Goal: Task Accomplishment & Management: Manage account settings

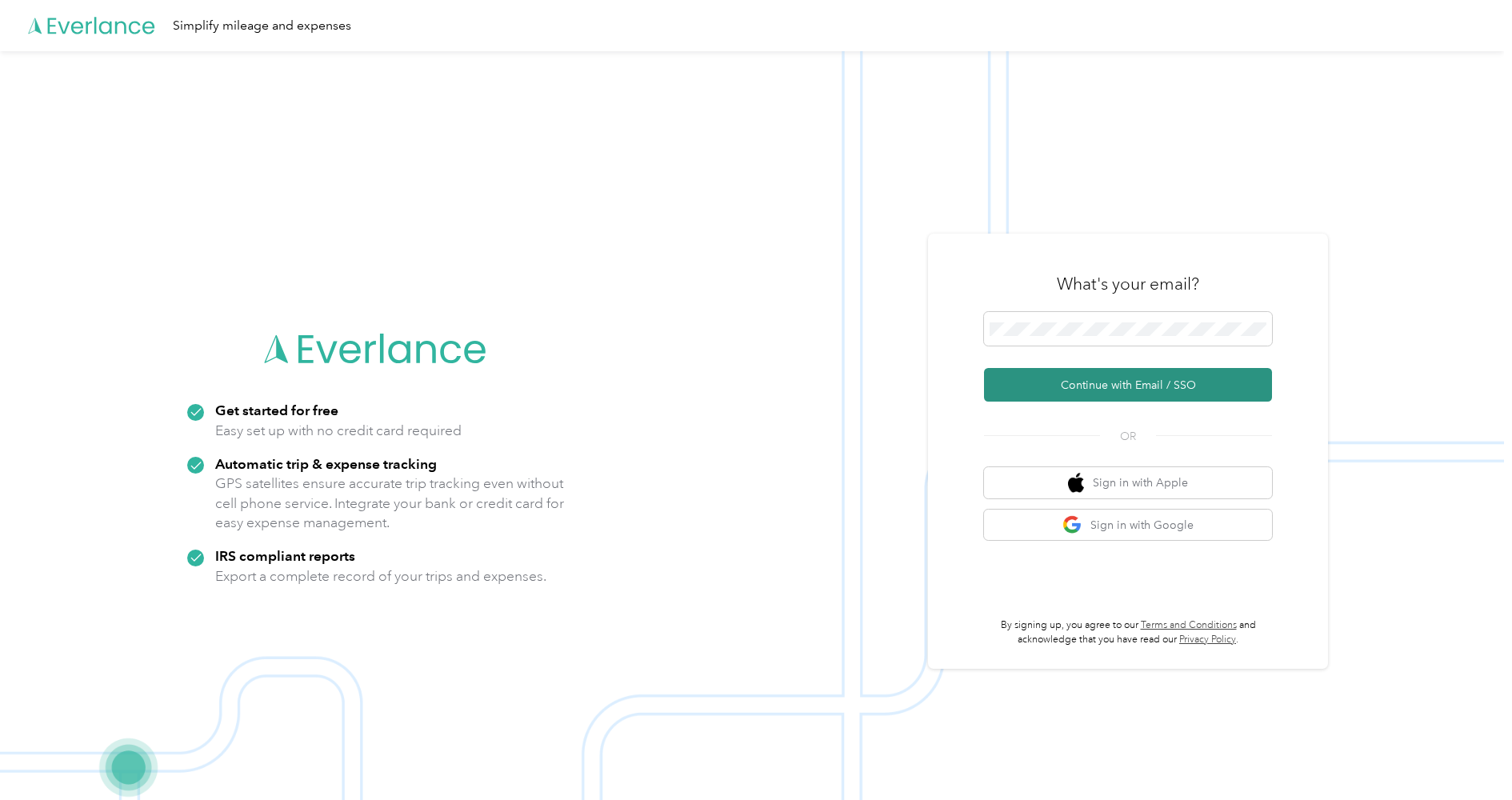
click at [1057, 390] on button "Continue with Email / SSO" at bounding box center [1127, 384] width 288 height 33
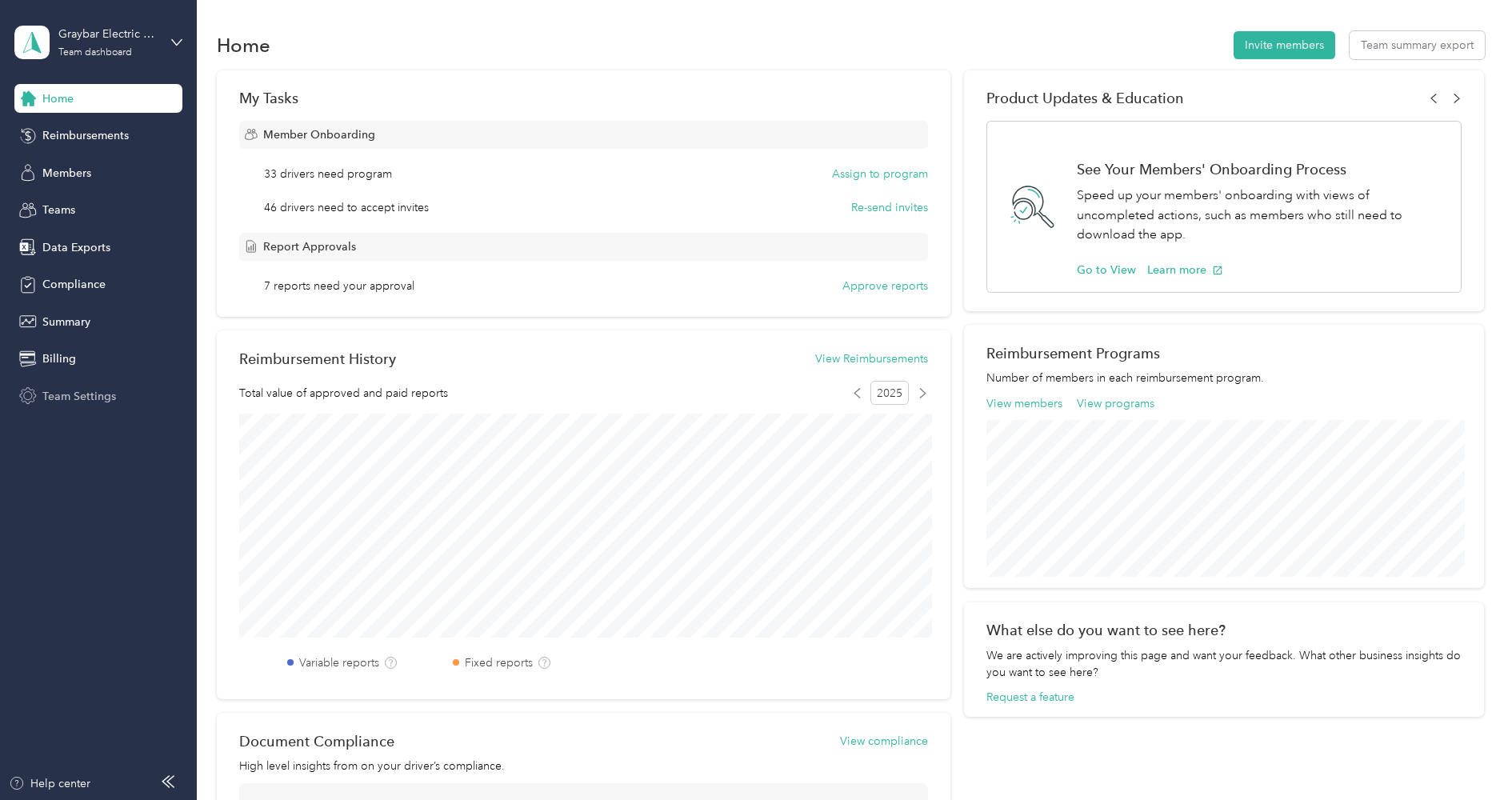
click at [75, 383] on div "Team Settings" at bounding box center [99, 396] width 168 height 29
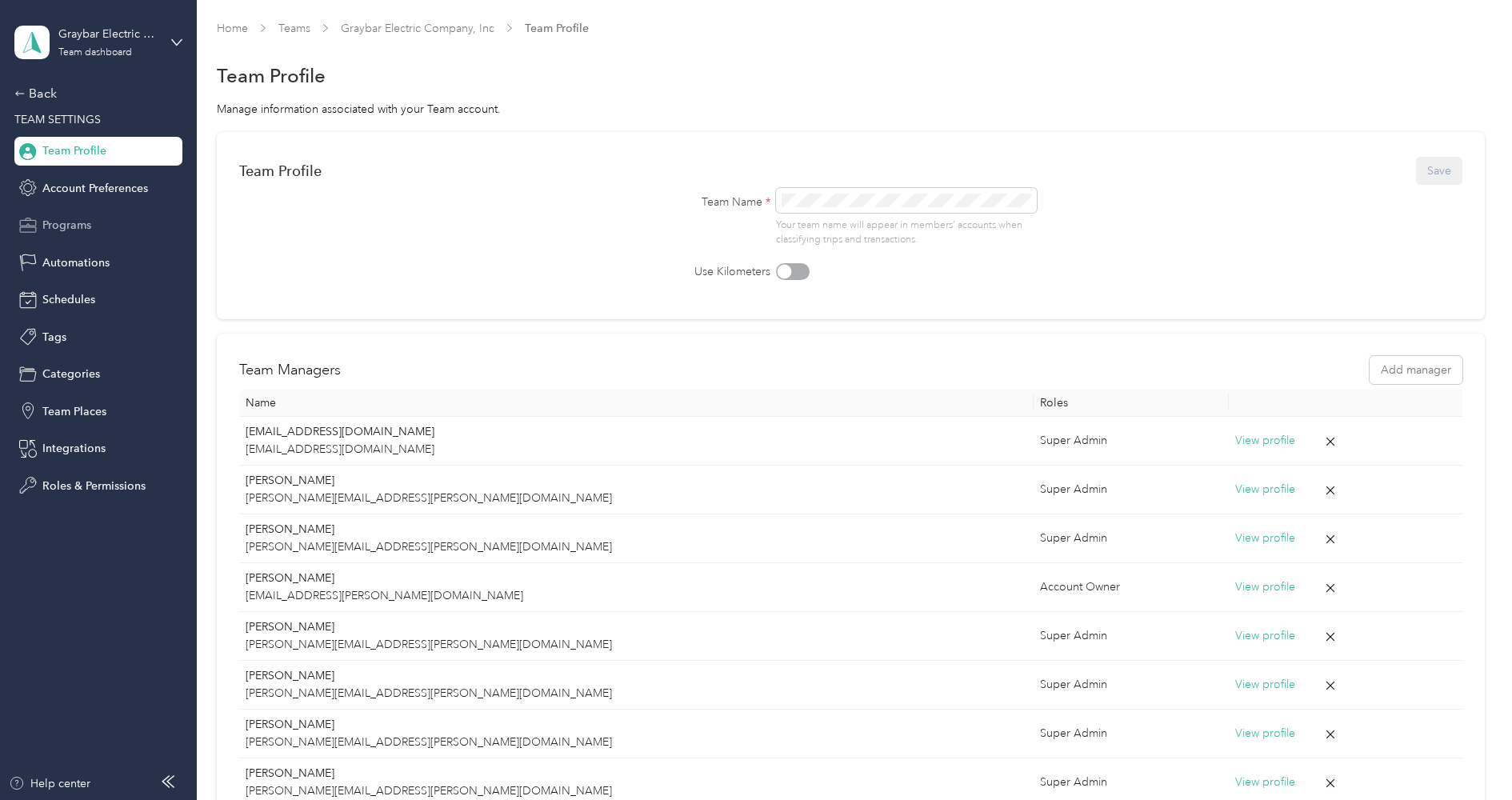
click at [75, 226] on span "Programs" at bounding box center [66, 224] width 49 height 17
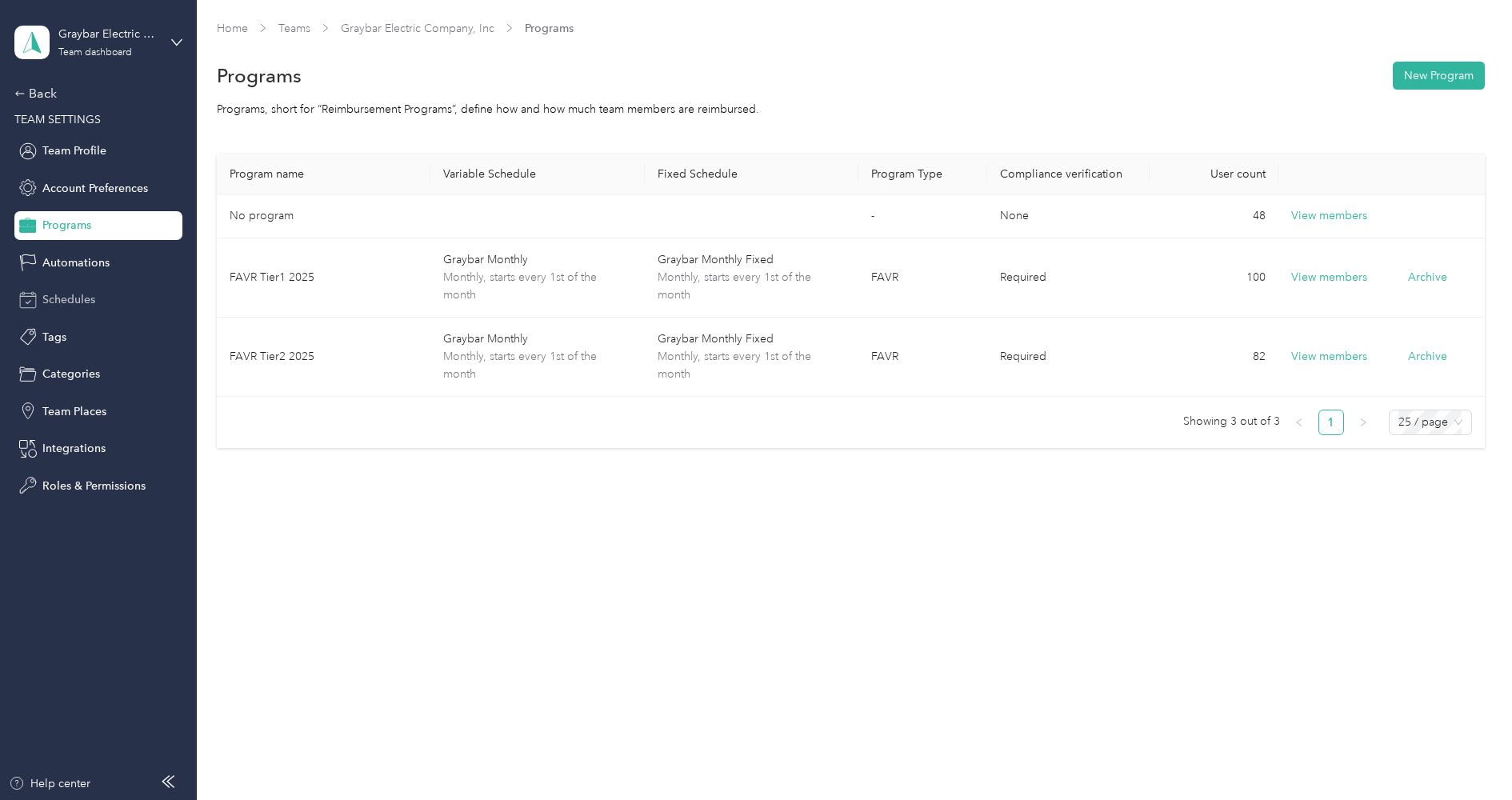
click at [62, 300] on span "Schedules" at bounding box center [68, 299] width 53 height 17
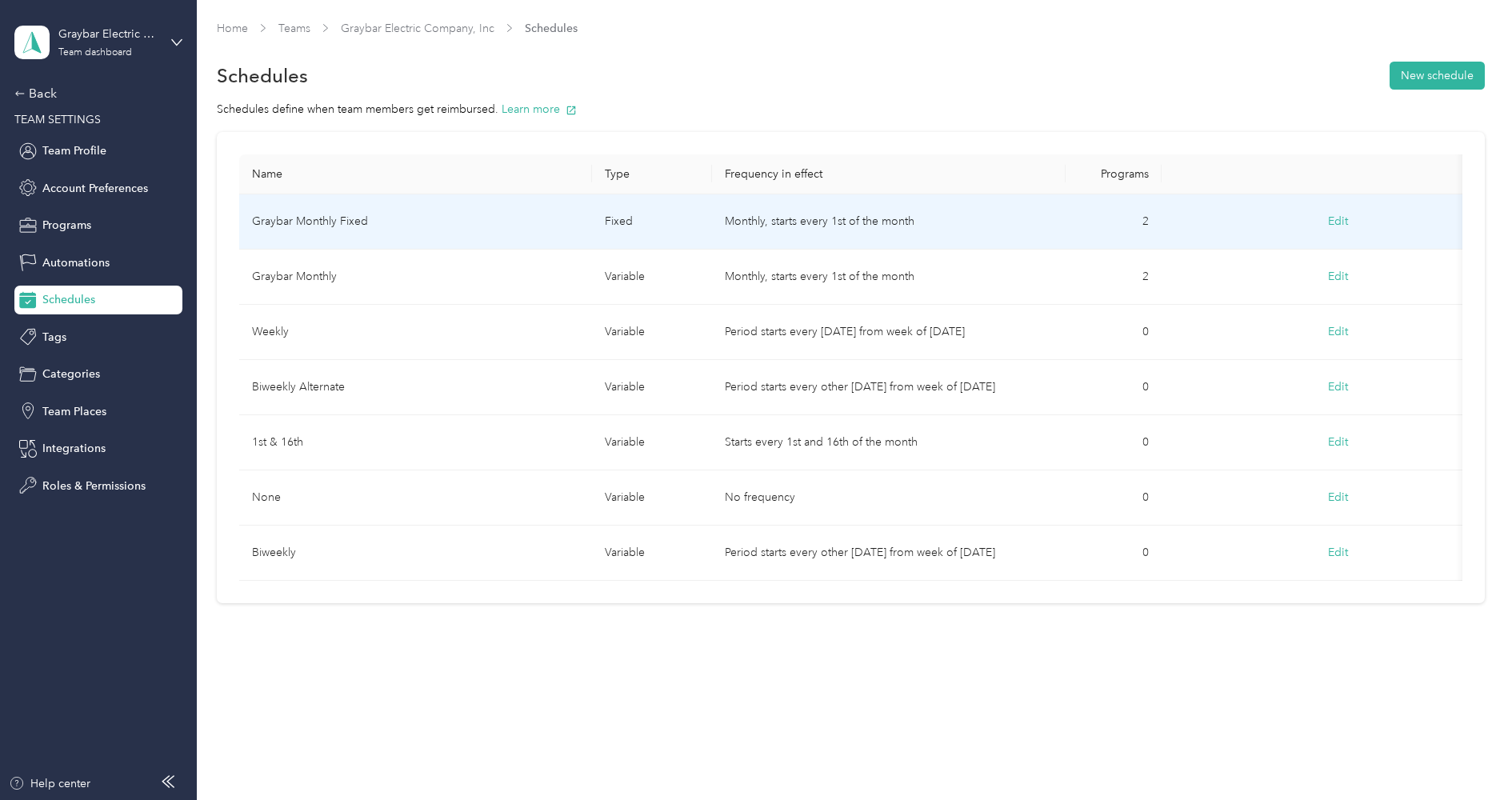
click at [492, 232] on td "Graybar Monthly Fixed" at bounding box center [416, 221] width 353 height 56
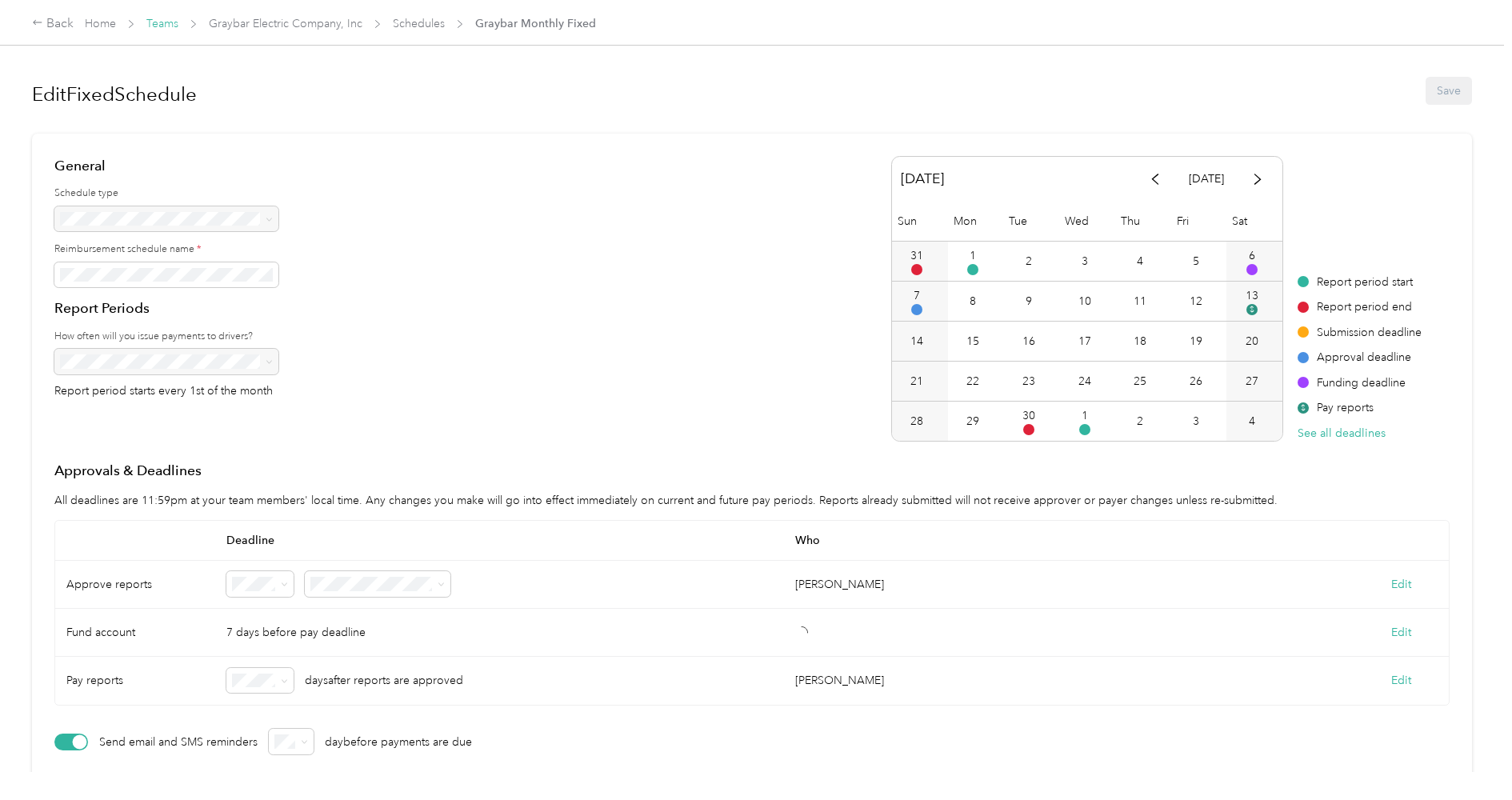
click at [165, 23] on link "Teams" at bounding box center [162, 23] width 32 height 14
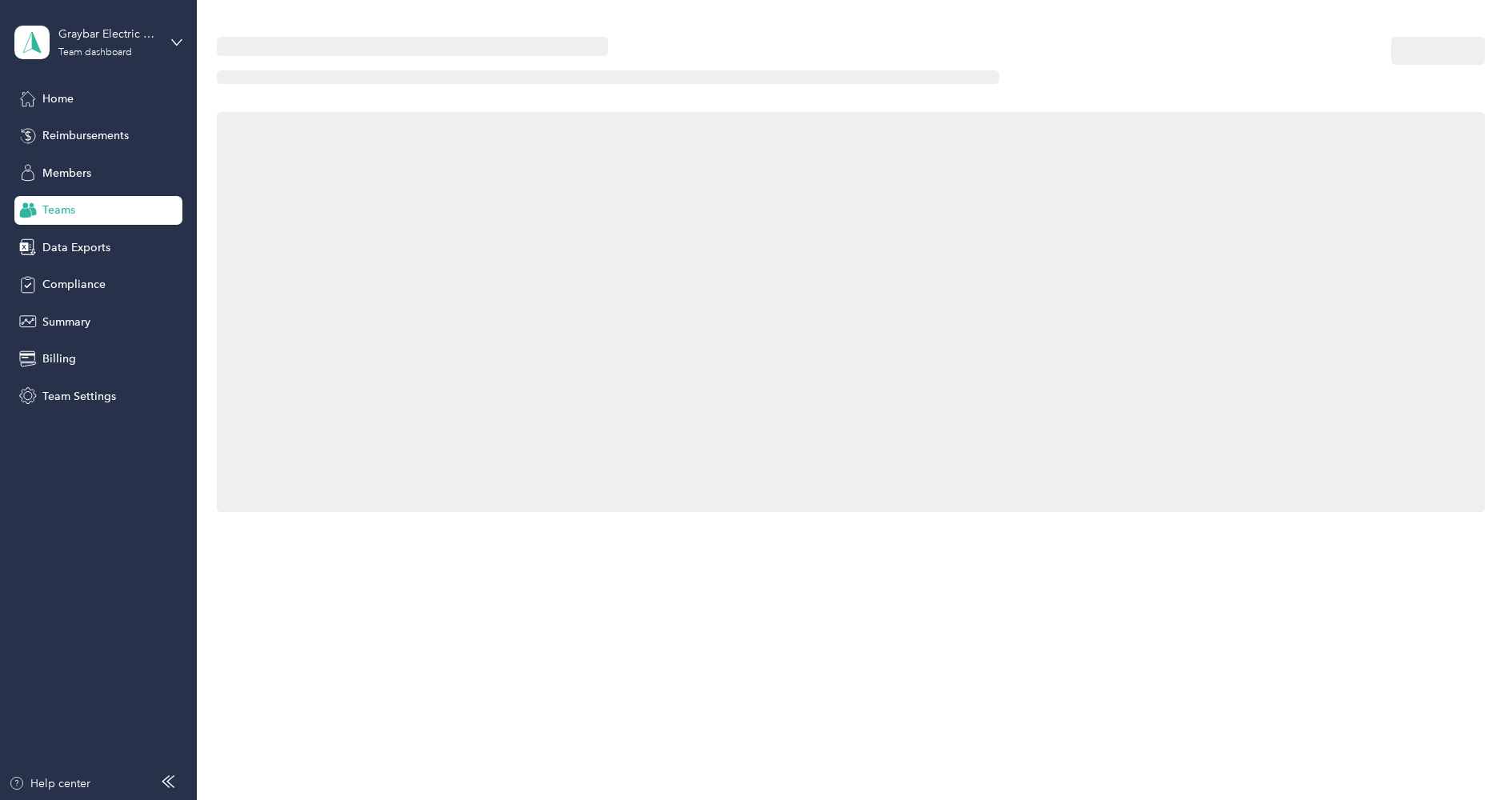
click at [165, 23] on div "Graybar Electric Company, Inc Team dashboard" at bounding box center [99, 42] width 168 height 56
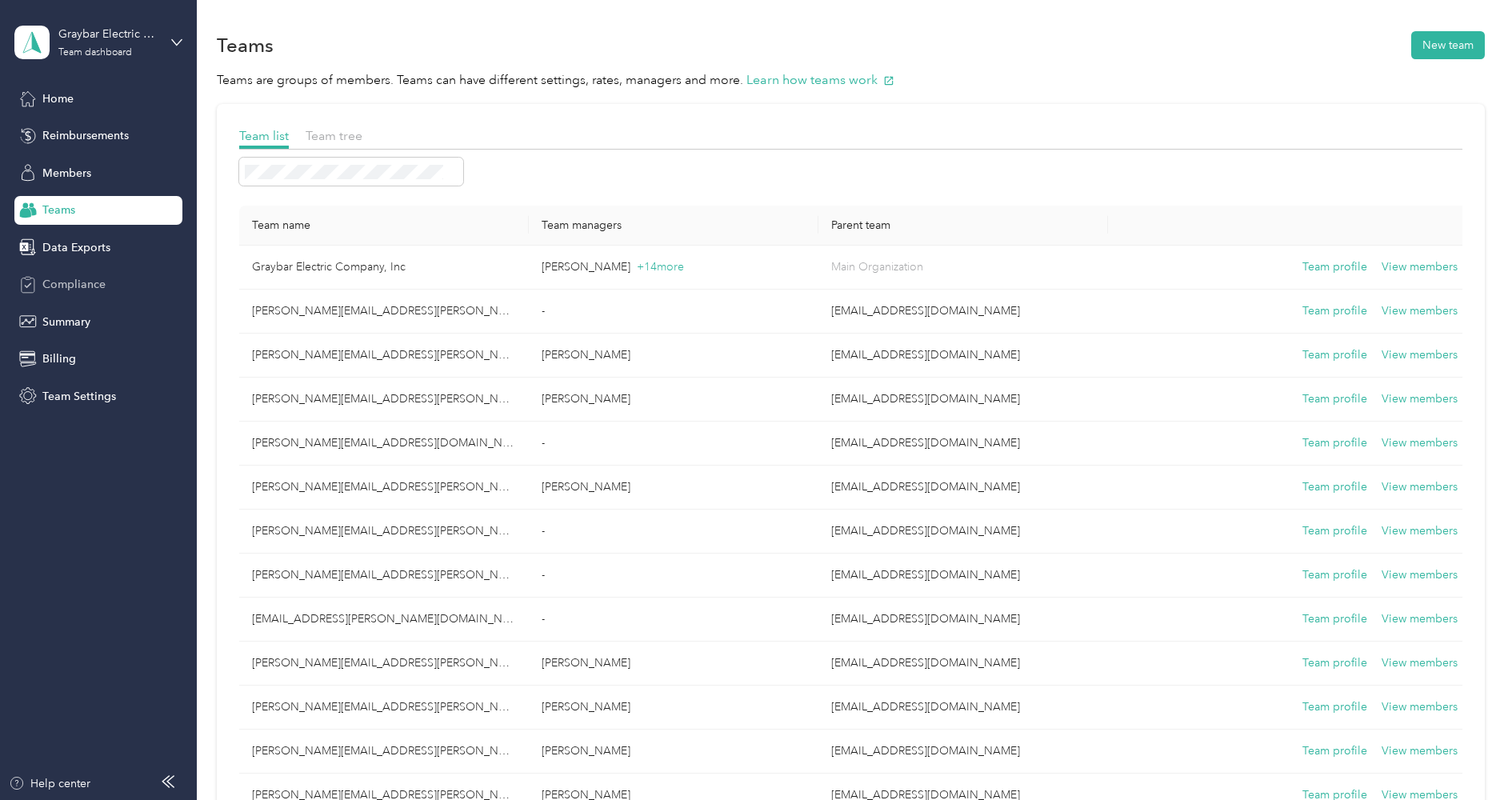
click at [78, 292] on div "Compliance" at bounding box center [99, 285] width 168 height 29
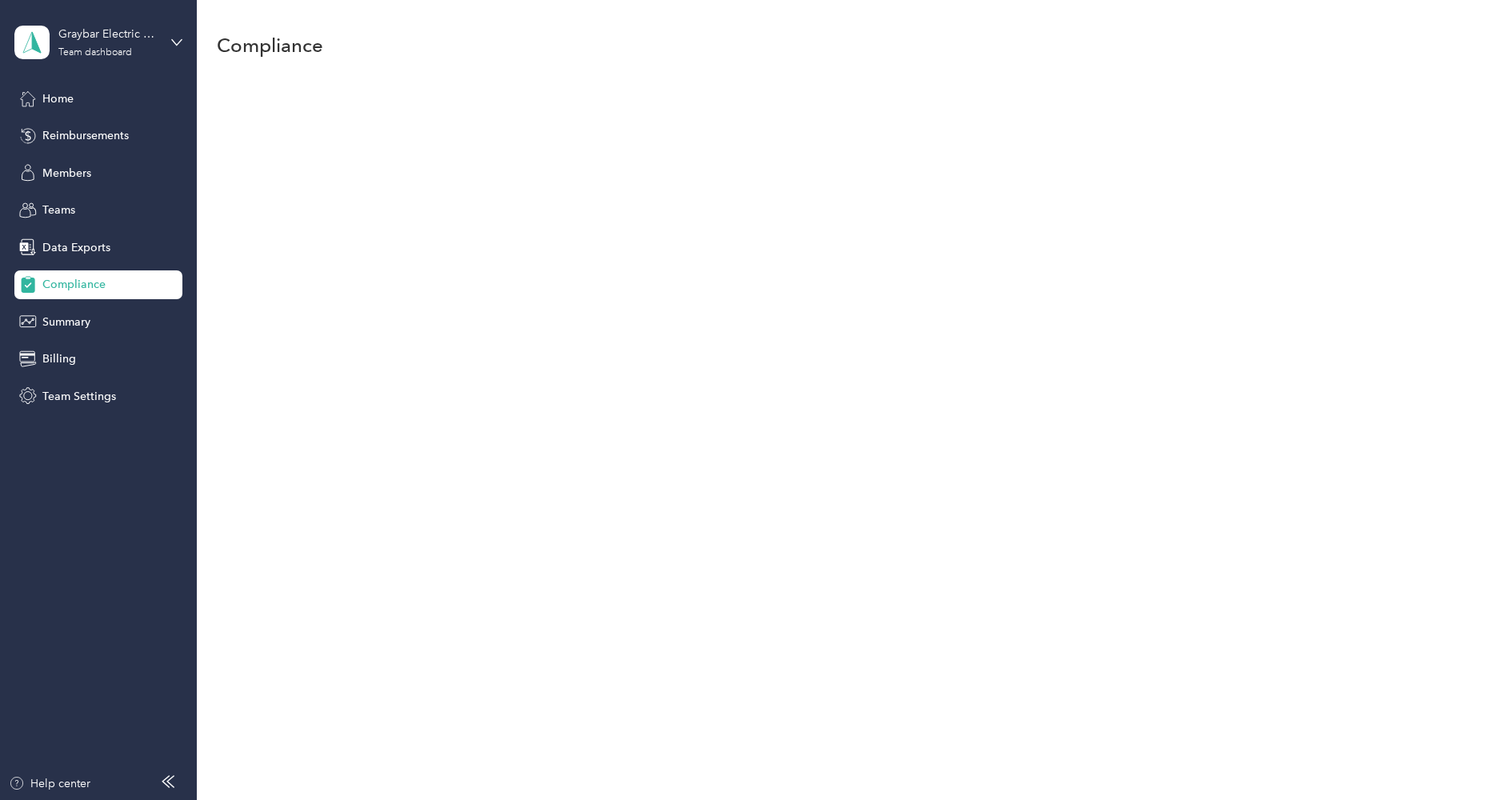
click at [85, 152] on div "Home Reimbursements Members Teams Data Exports Compliance Summary Billing Team …" at bounding box center [99, 247] width 168 height 326
click at [72, 215] on span "Teams" at bounding box center [59, 210] width 33 height 17
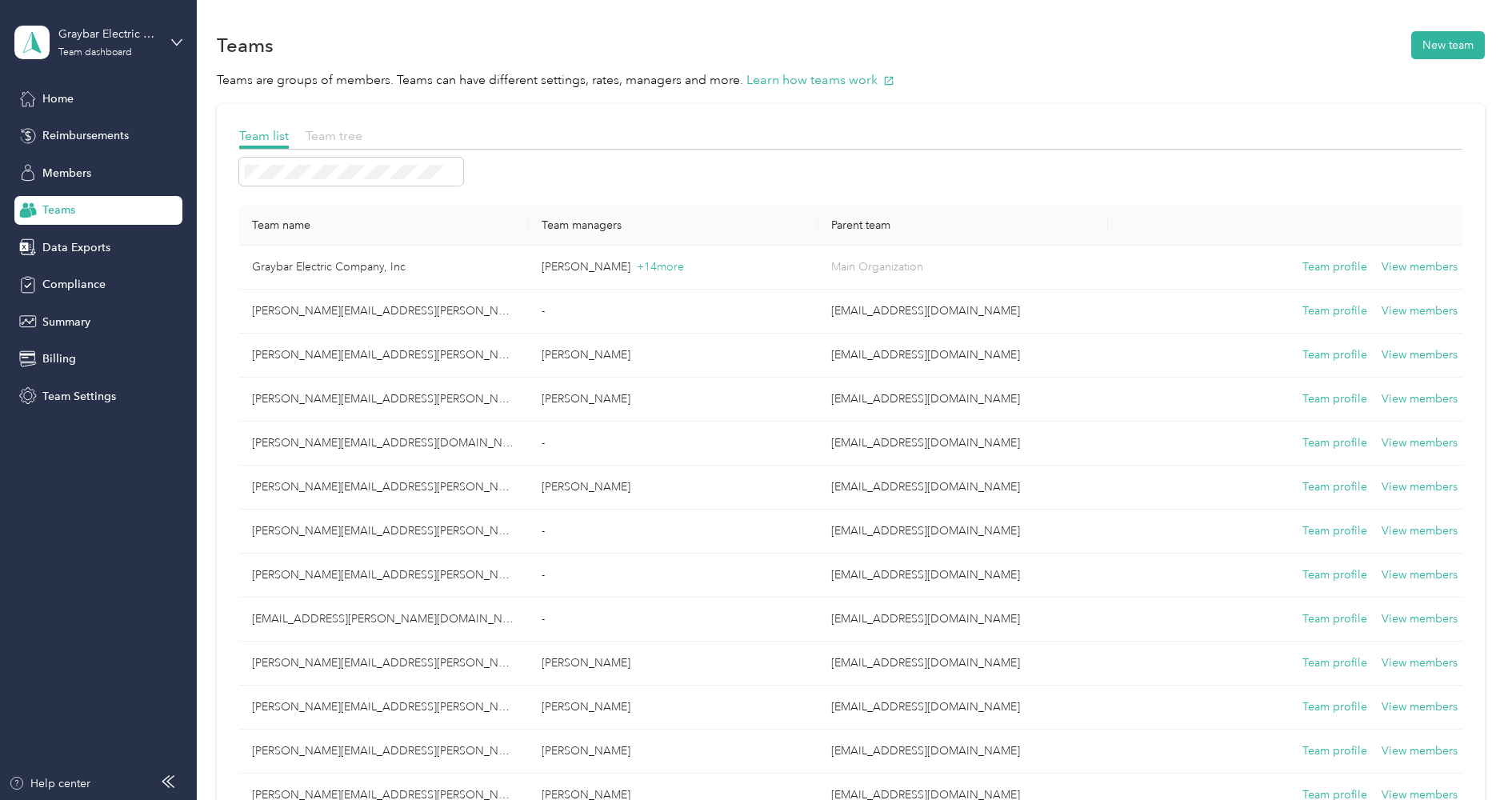
click at [344, 138] on span "Team tree" at bounding box center [334, 136] width 57 height 16
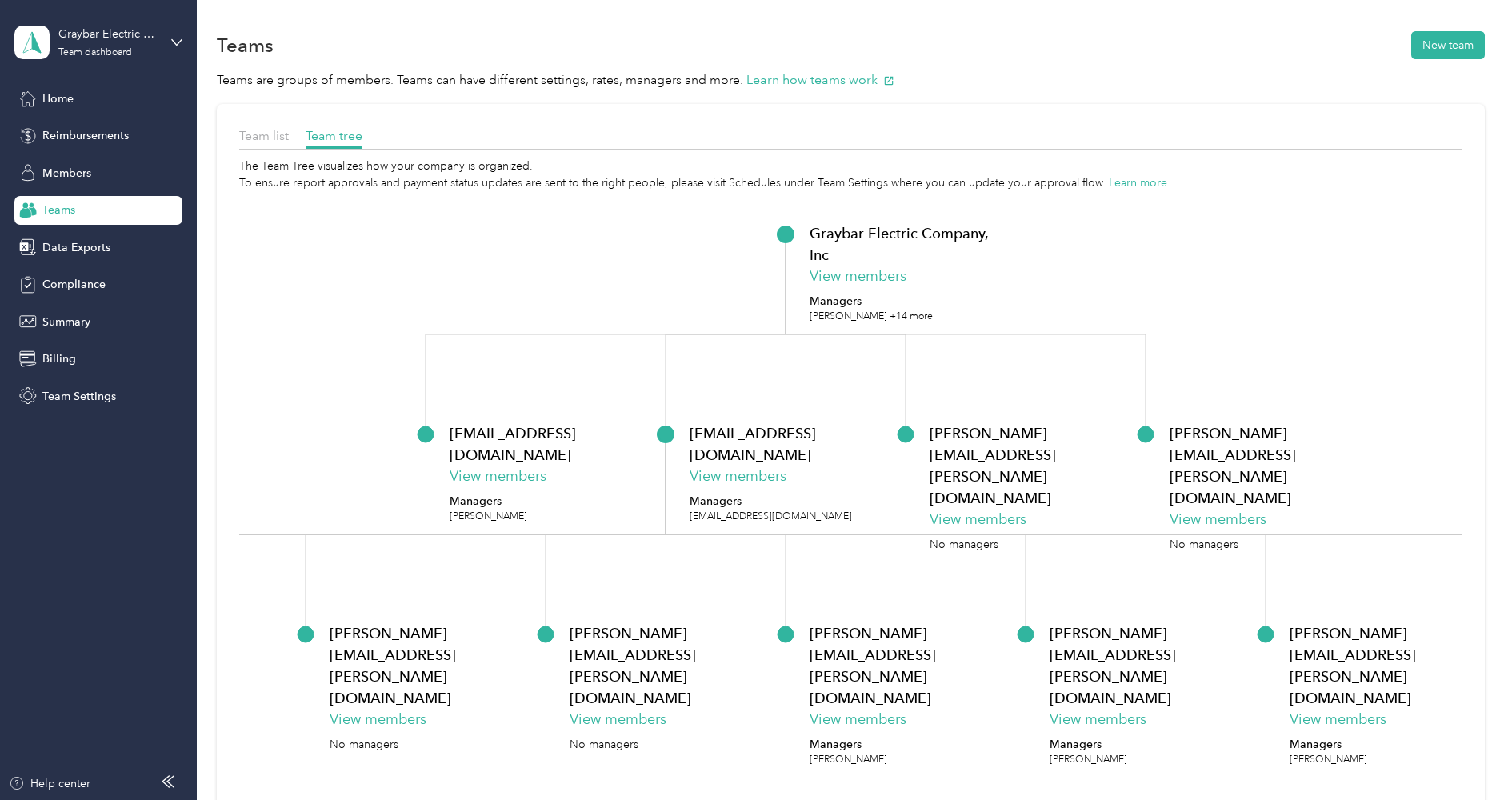
drag, startPoint x: 1076, startPoint y: 297, endPoint x: 1222, endPoint y: 260, distance: 150.6
click at [1222, 260] on icon "Graybar Electric Company, Inc View members Managers [PERSON_NAME] +14 more [EMA…" at bounding box center [850, 551] width 1223 height 720
click at [70, 310] on div "Summary" at bounding box center [99, 322] width 168 height 29
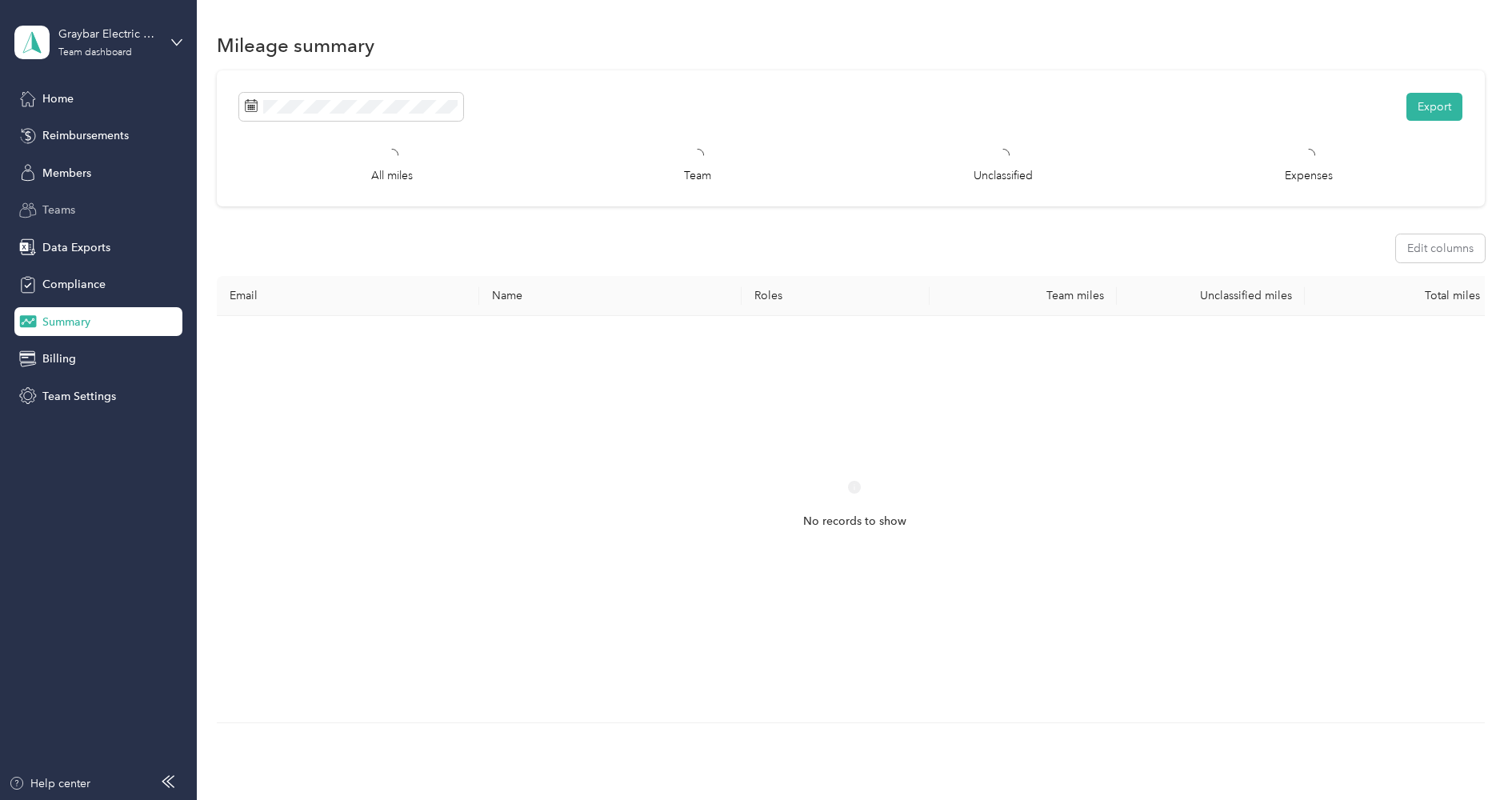
click at [61, 218] on span "Teams" at bounding box center [59, 210] width 33 height 17
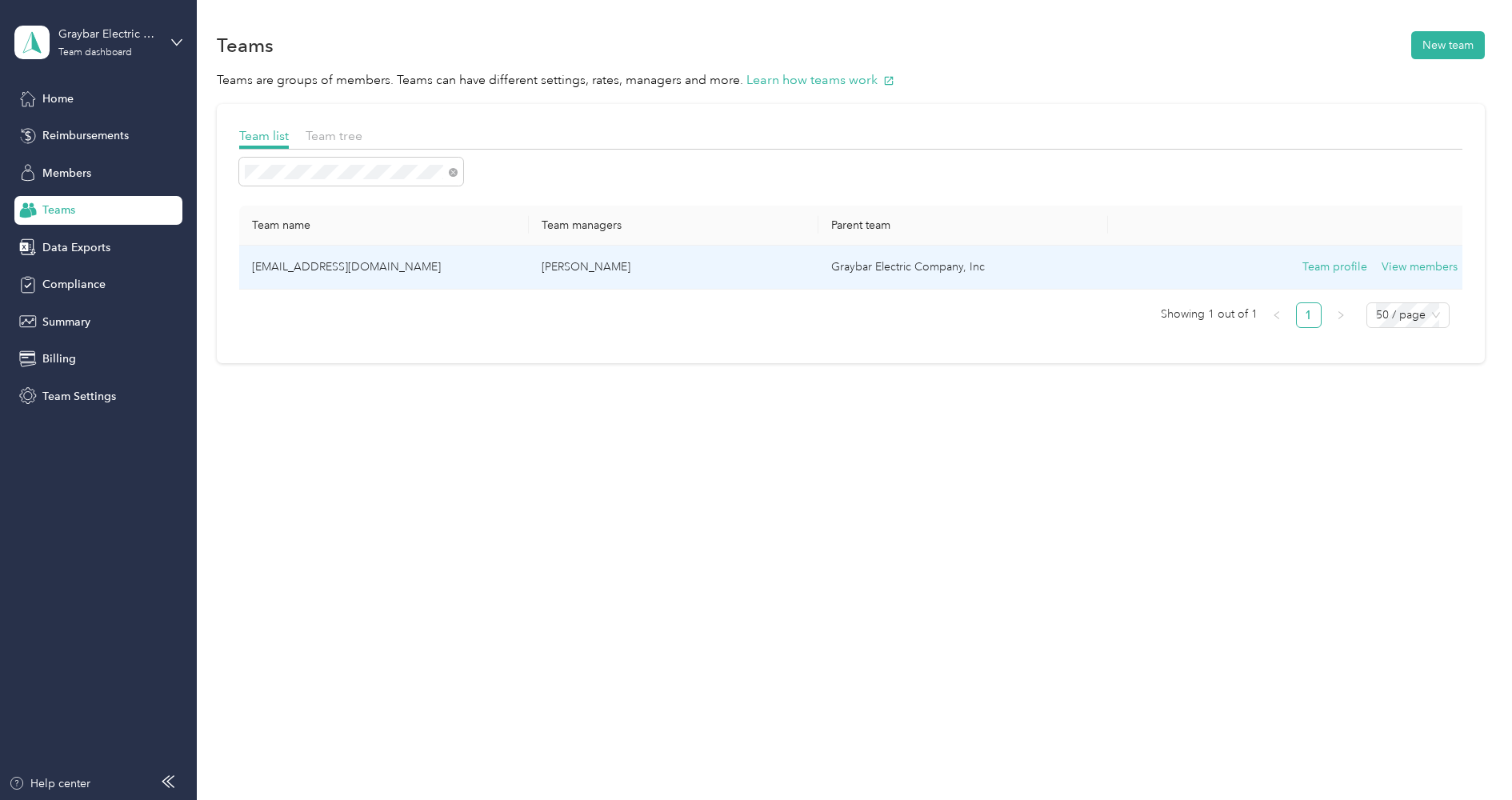
click at [378, 272] on td "[EMAIL_ADDRESS][DOMAIN_NAME]" at bounding box center [384, 267] width 290 height 44
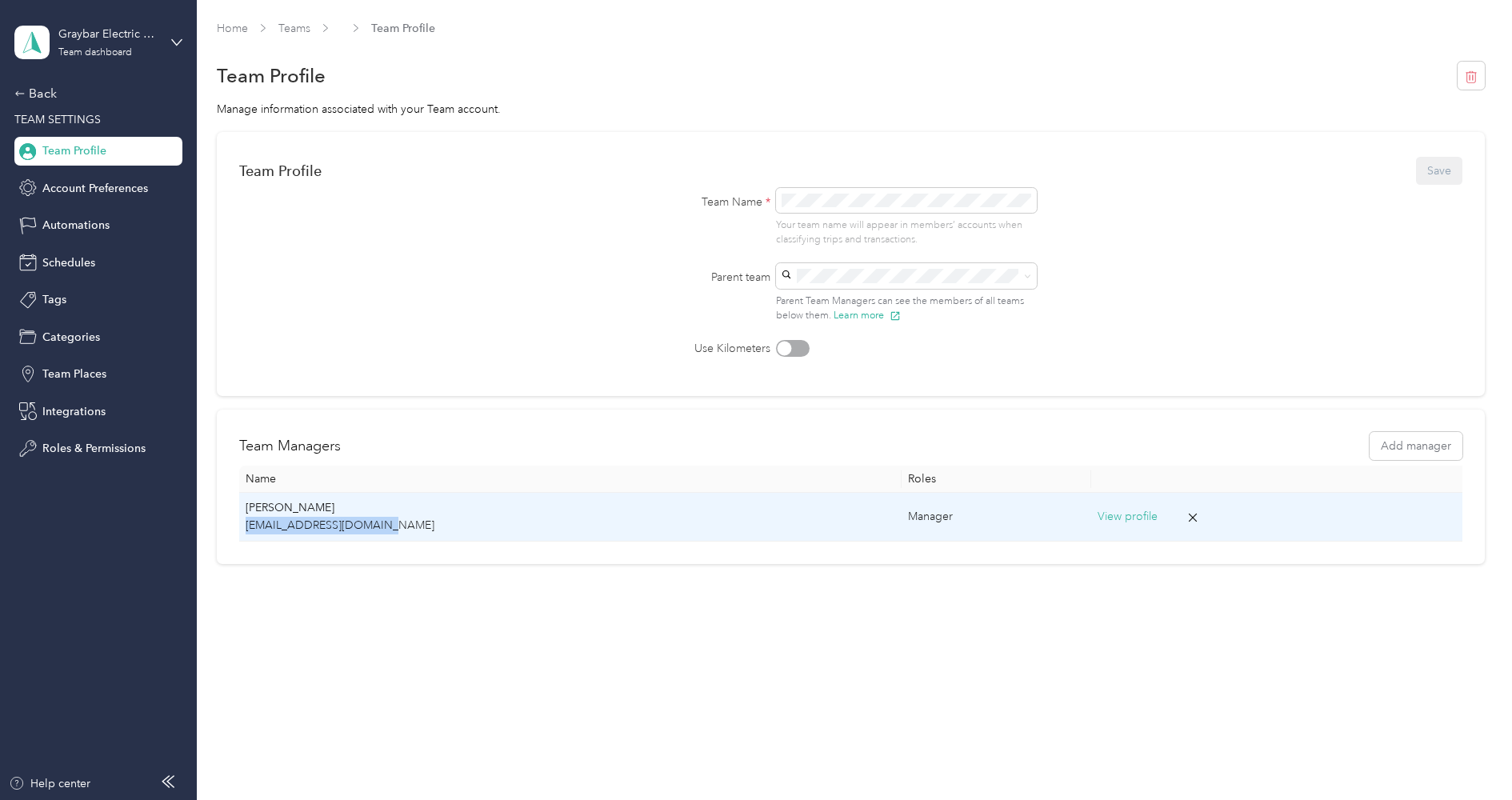
drag, startPoint x: 372, startPoint y: 525, endPoint x: 240, endPoint y: 529, distance: 132.1
click at [240, 529] on td "[PERSON_NAME] [EMAIL_ADDRESS][DOMAIN_NAME]" at bounding box center [570, 517] width 663 height 49
copy p "[EMAIL_ADDRESS][DOMAIN_NAME]"
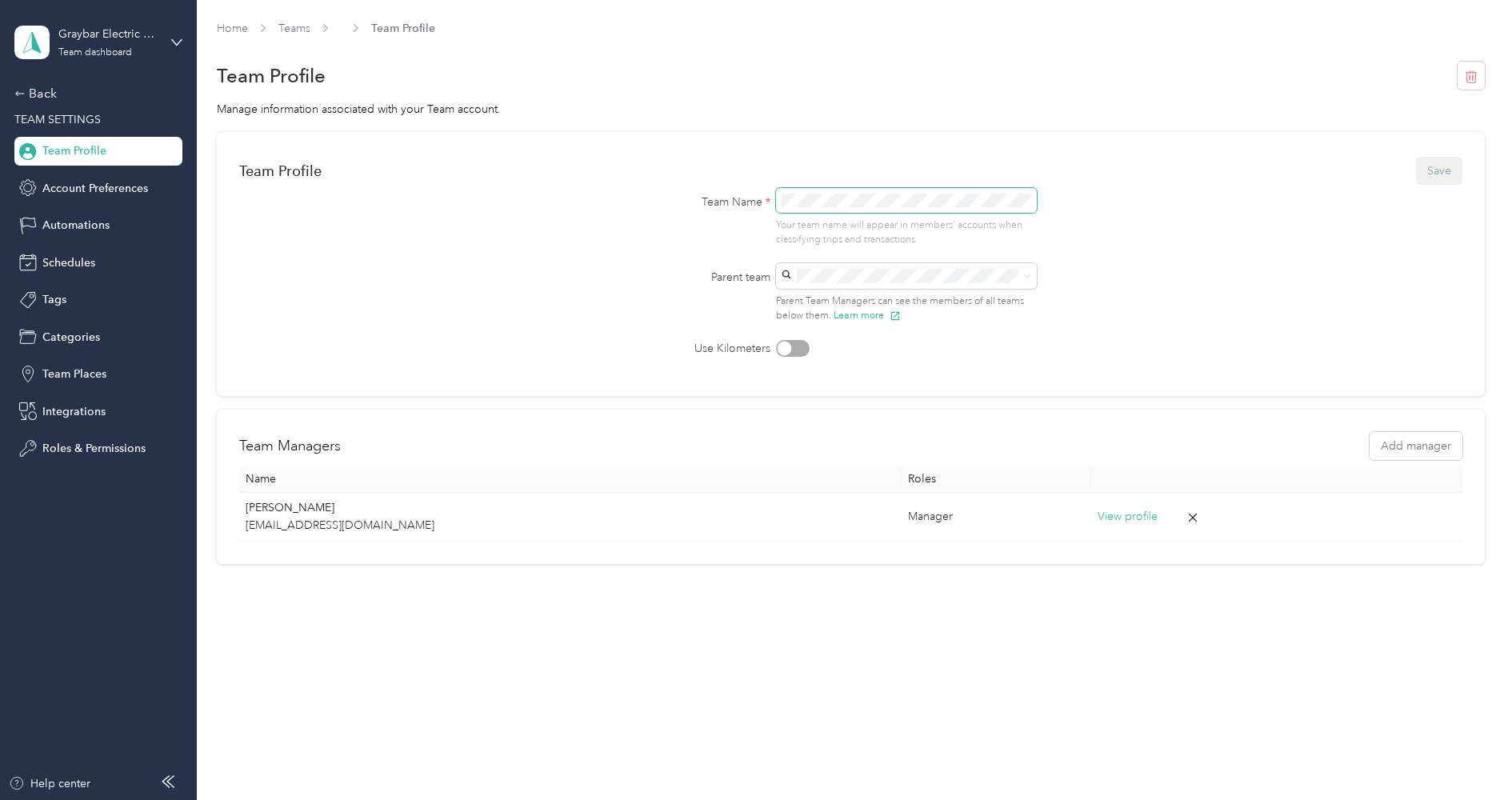
click at [889, 209] on span at bounding box center [907, 201] width 262 height 25
click at [844, 381] on p "[EMAIL_ADDRESS][DOMAIN_NAME]" at bounding box center [911, 386] width 239 height 17
click at [1444, 173] on button "Save" at bounding box center [1440, 171] width 47 height 28
click at [288, 28] on link "Teams" at bounding box center [294, 28] width 32 height 14
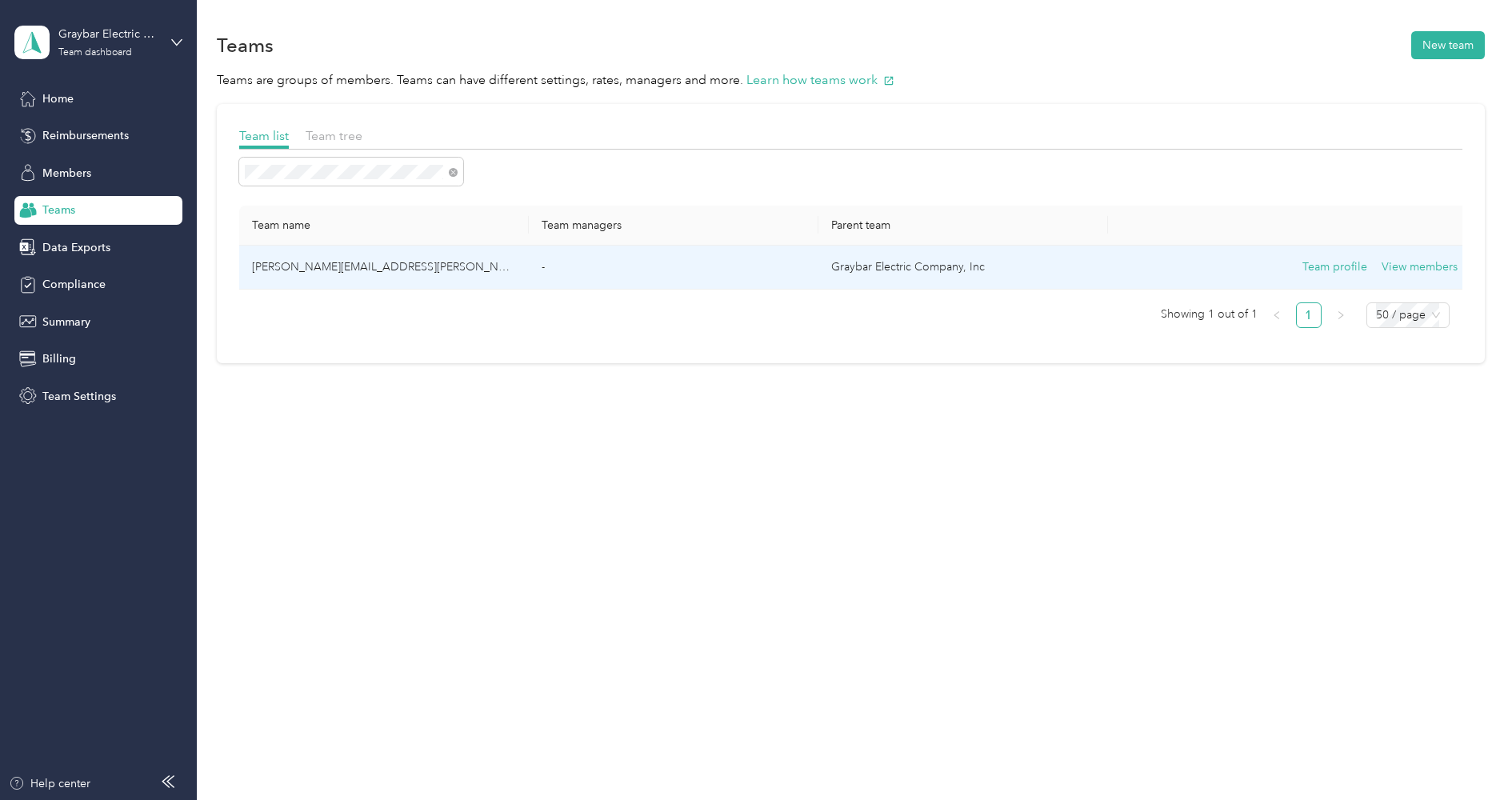
click at [316, 261] on td "[PERSON_NAME][EMAIL_ADDRESS][PERSON_NAME][DOMAIN_NAME]" at bounding box center [384, 267] width 290 height 44
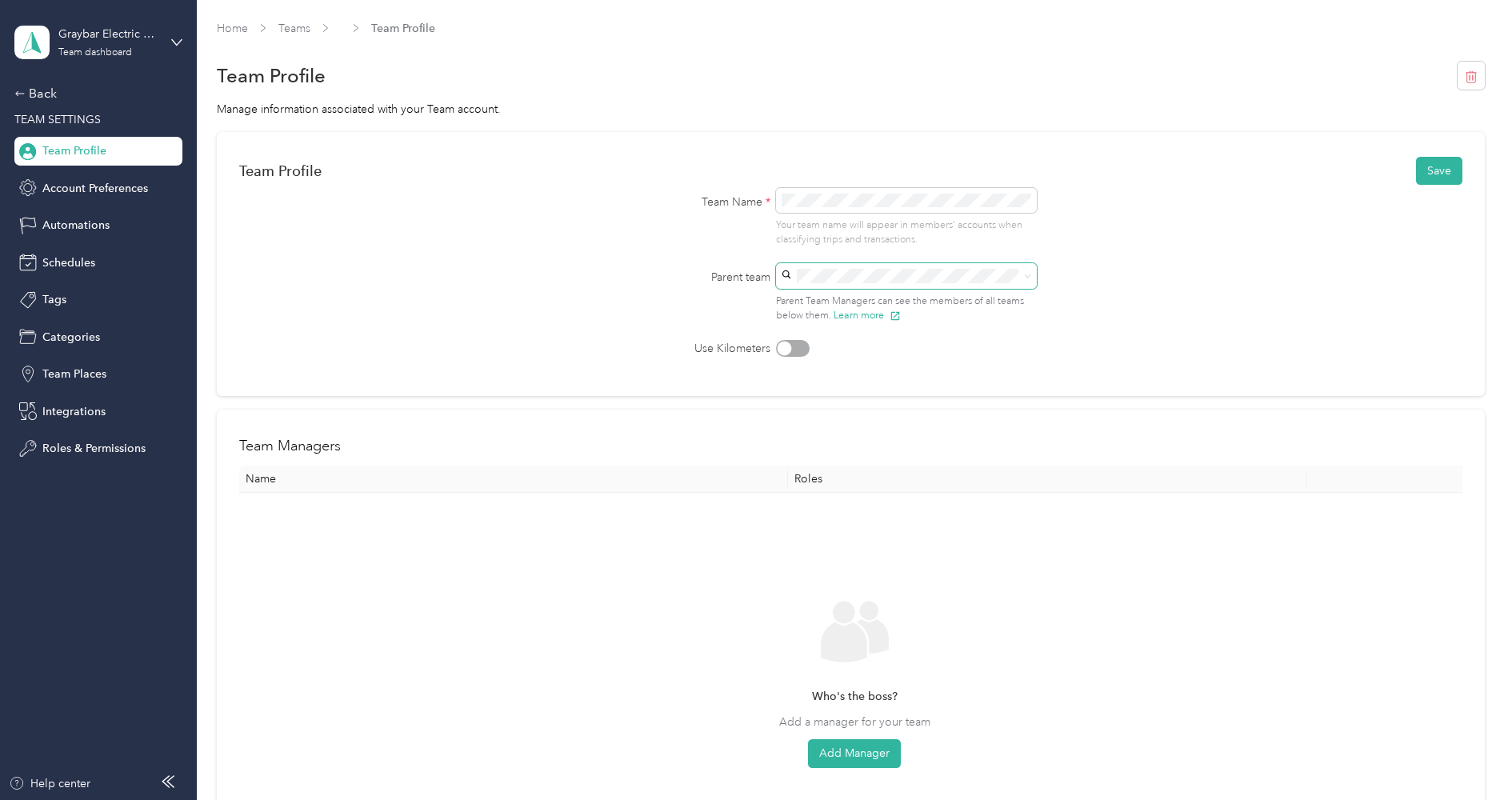
click at [889, 282] on span at bounding box center [907, 276] width 262 height 25
click at [852, 380] on p "[EMAIL_ADDRESS][DOMAIN_NAME]" at bounding box center [911, 386] width 239 height 17
click at [1430, 180] on button "Save" at bounding box center [1440, 171] width 47 height 28
click at [360, 28] on link "[PERSON_NAME][EMAIL_ADDRESS][PERSON_NAME][DOMAIN_NAME]" at bounding box center [523, 28] width 366 height 14
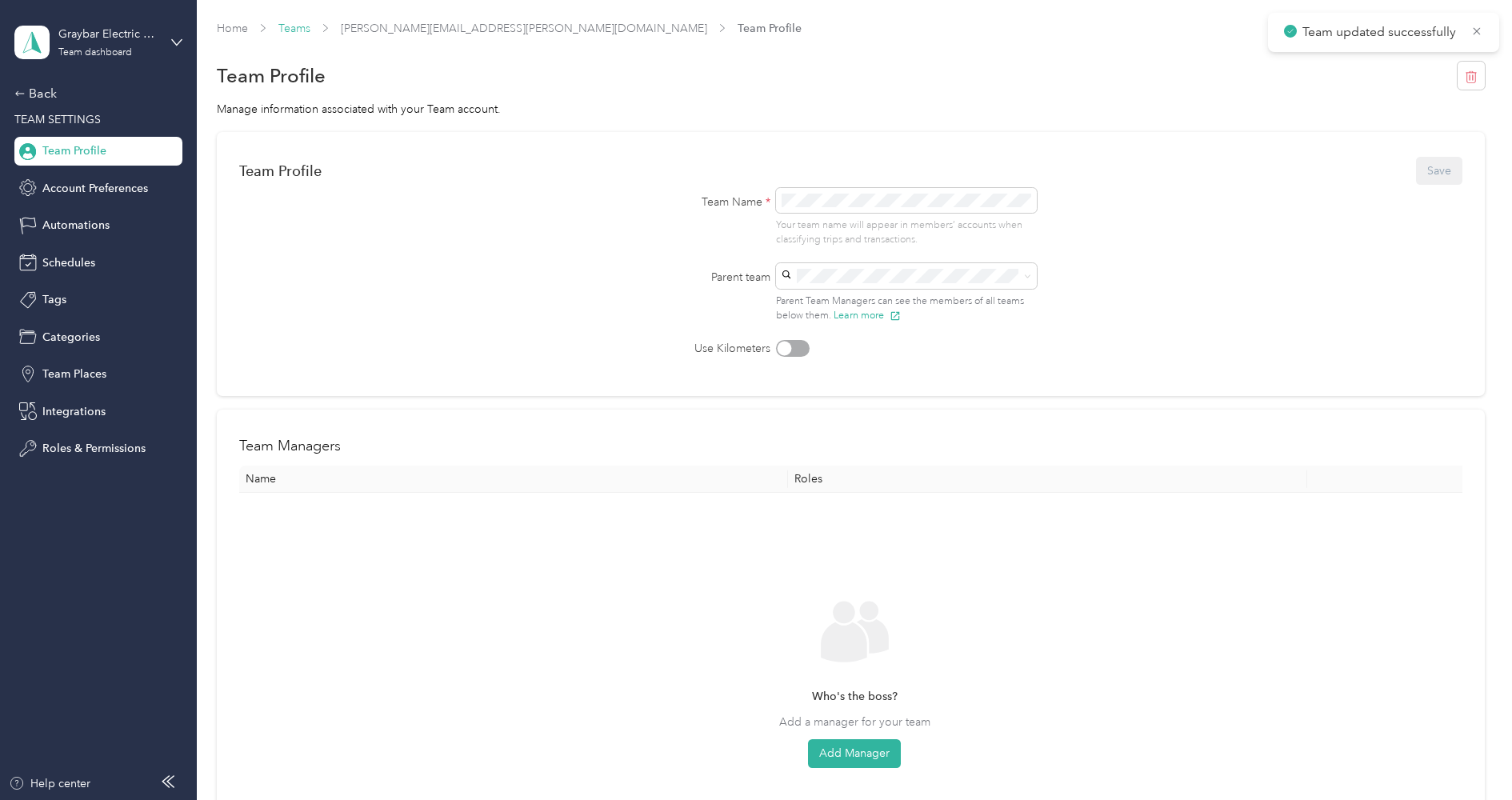
click at [298, 27] on link "Teams" at bounding box center [294, 28] width 32 height 14
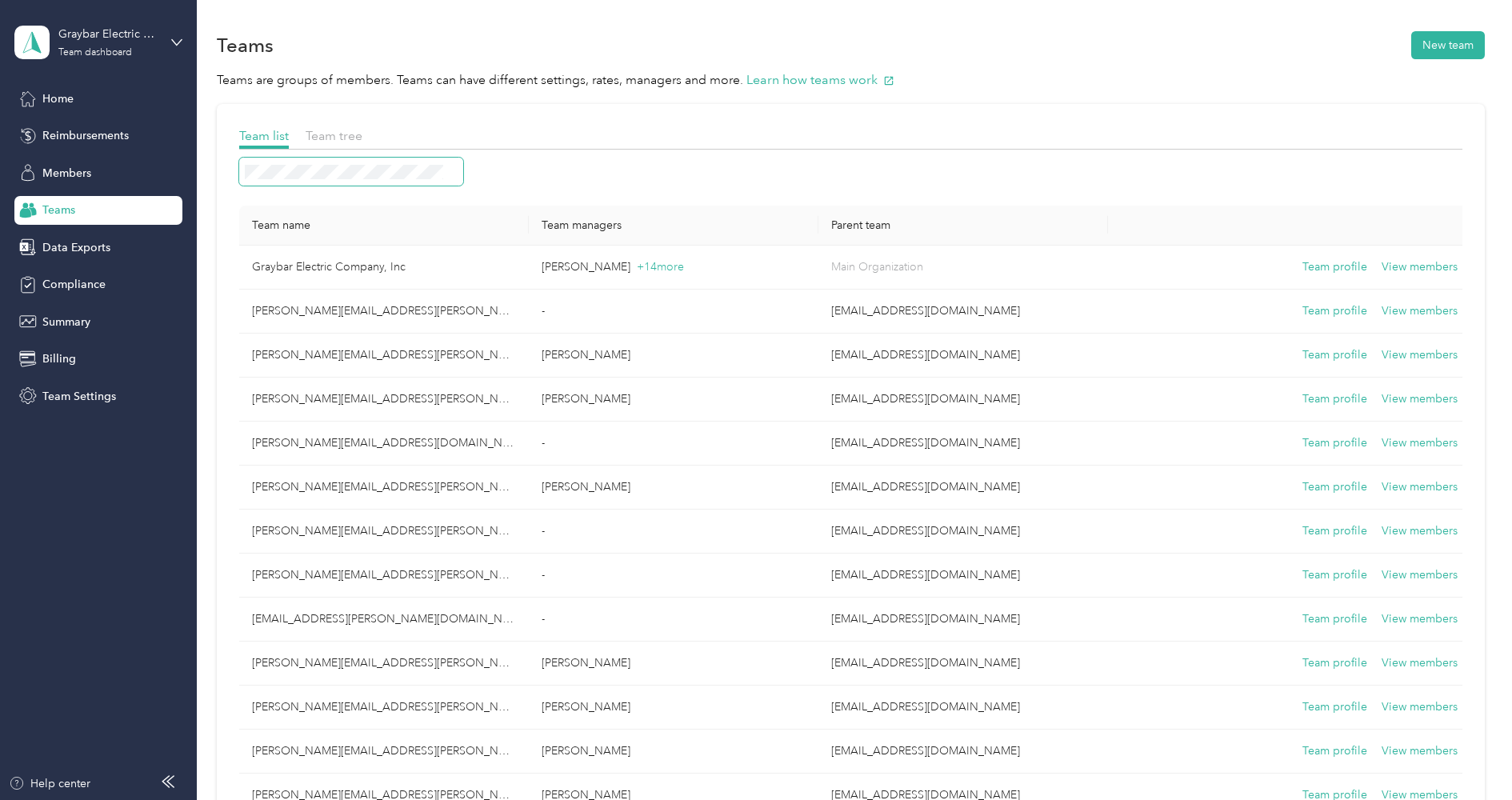
click at [309, 179] on span at bounding box center [350, 171] width 224 height 28
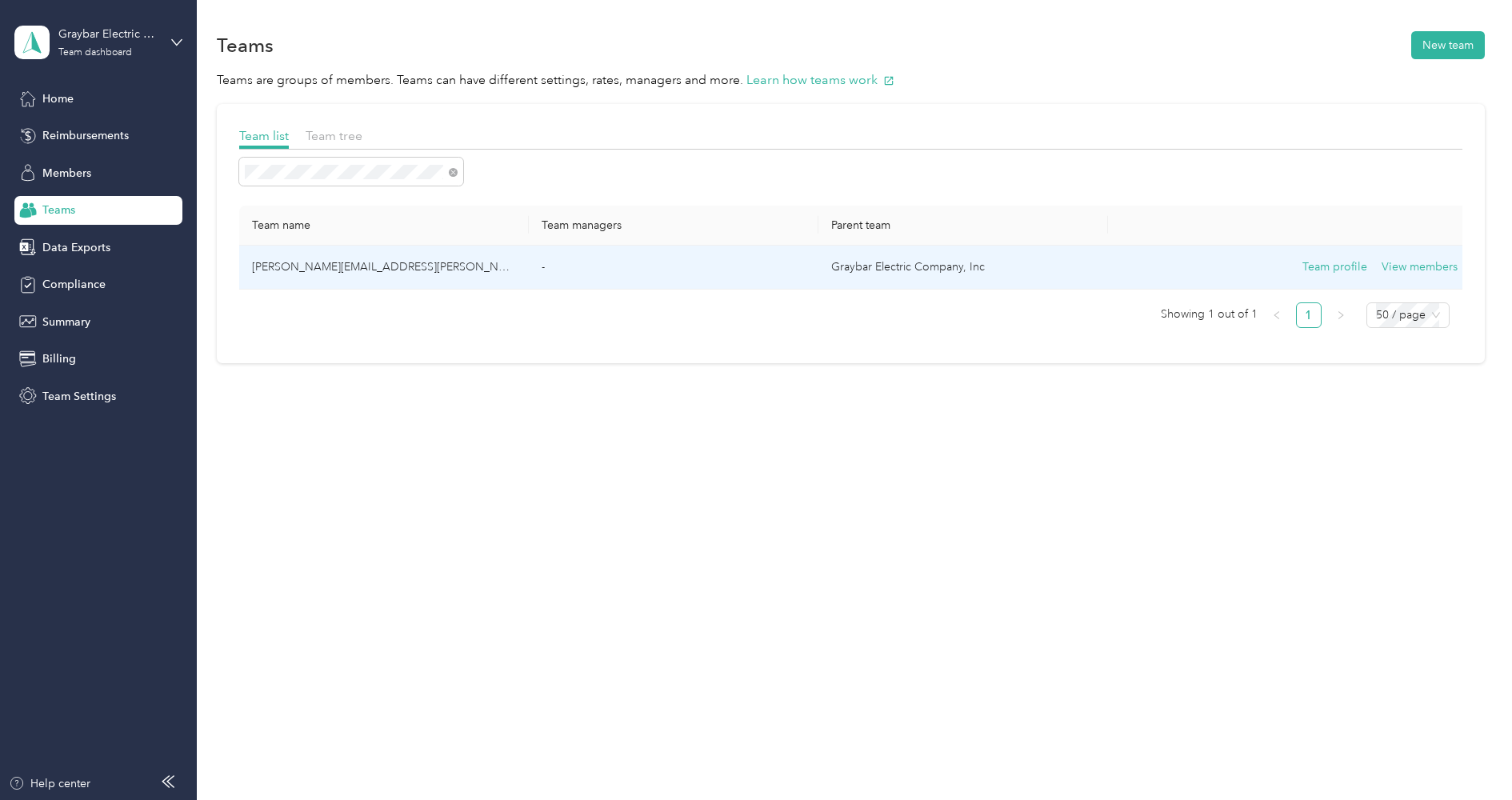
click at [323, 264] on td "[PERSON_NAME][EMAIL_ADDRESS][PERSON_NAME][DOMAIN_NAME]" at bounding box center [384, 267] width 290 height 44
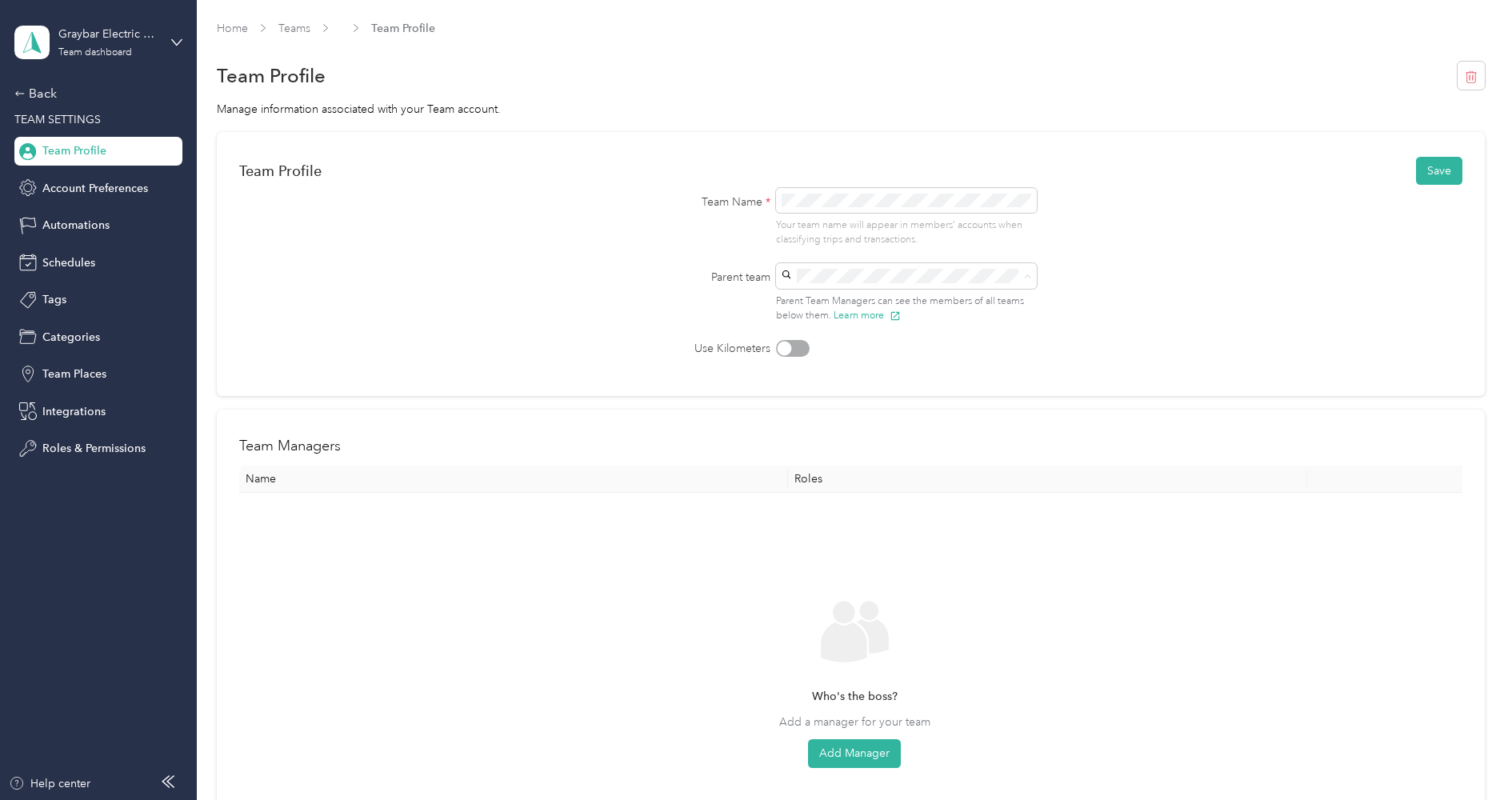
click at [830, 370] on span "[EMAIL_ADDRESS][DOMAIN_NAME]" at bounding box center [885, 368] width 188 height 14
click at [1432, 166] on button "Save" at bounding box center [1440, 171] width 47 height 28
click at [298, 27] on link "Teams" at bounding box center [294, 28] width 32 height 14
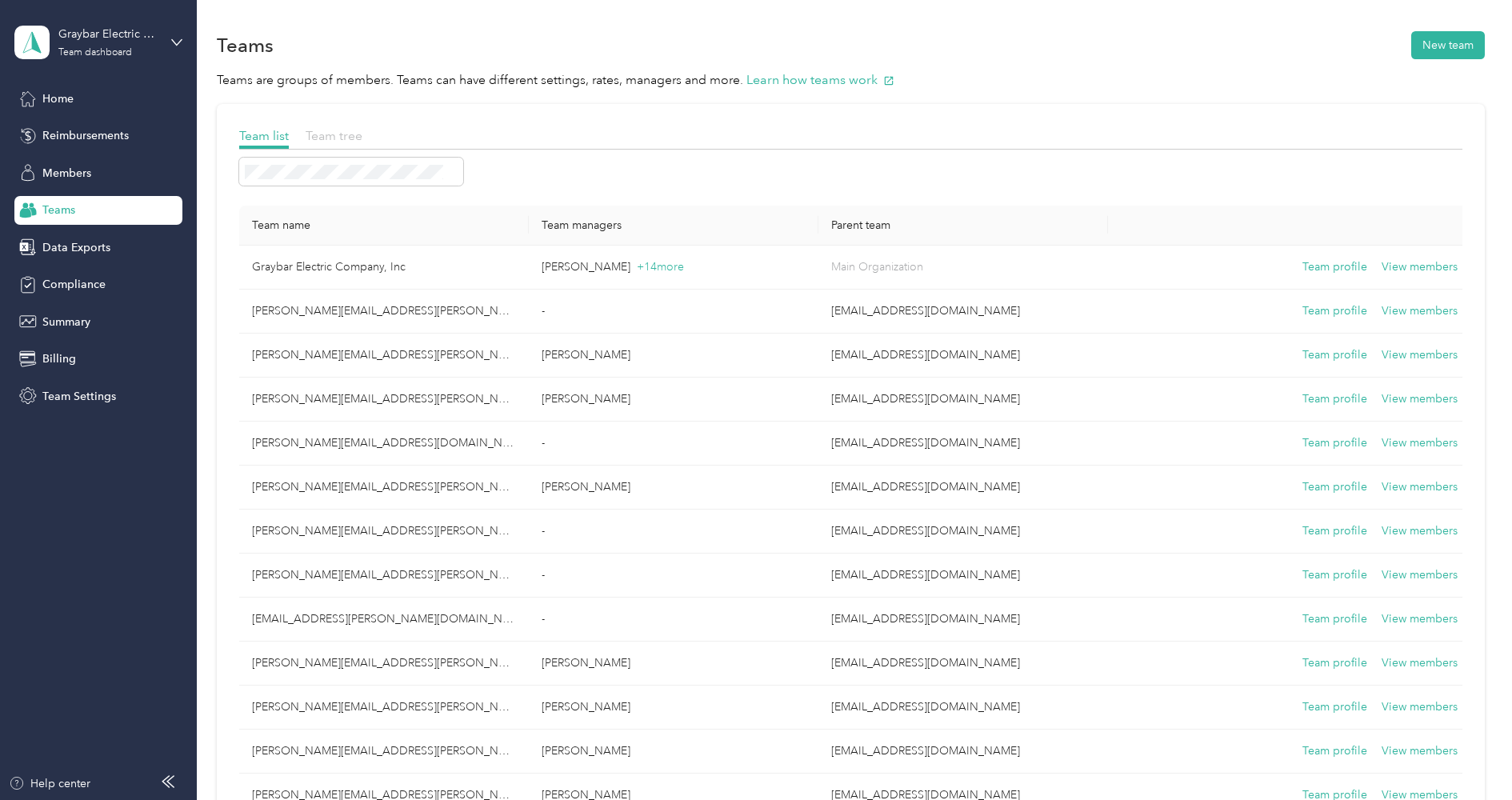
click at [334, 139] on span "Team tree" at bounding box center [334, 136] width 57 height 16
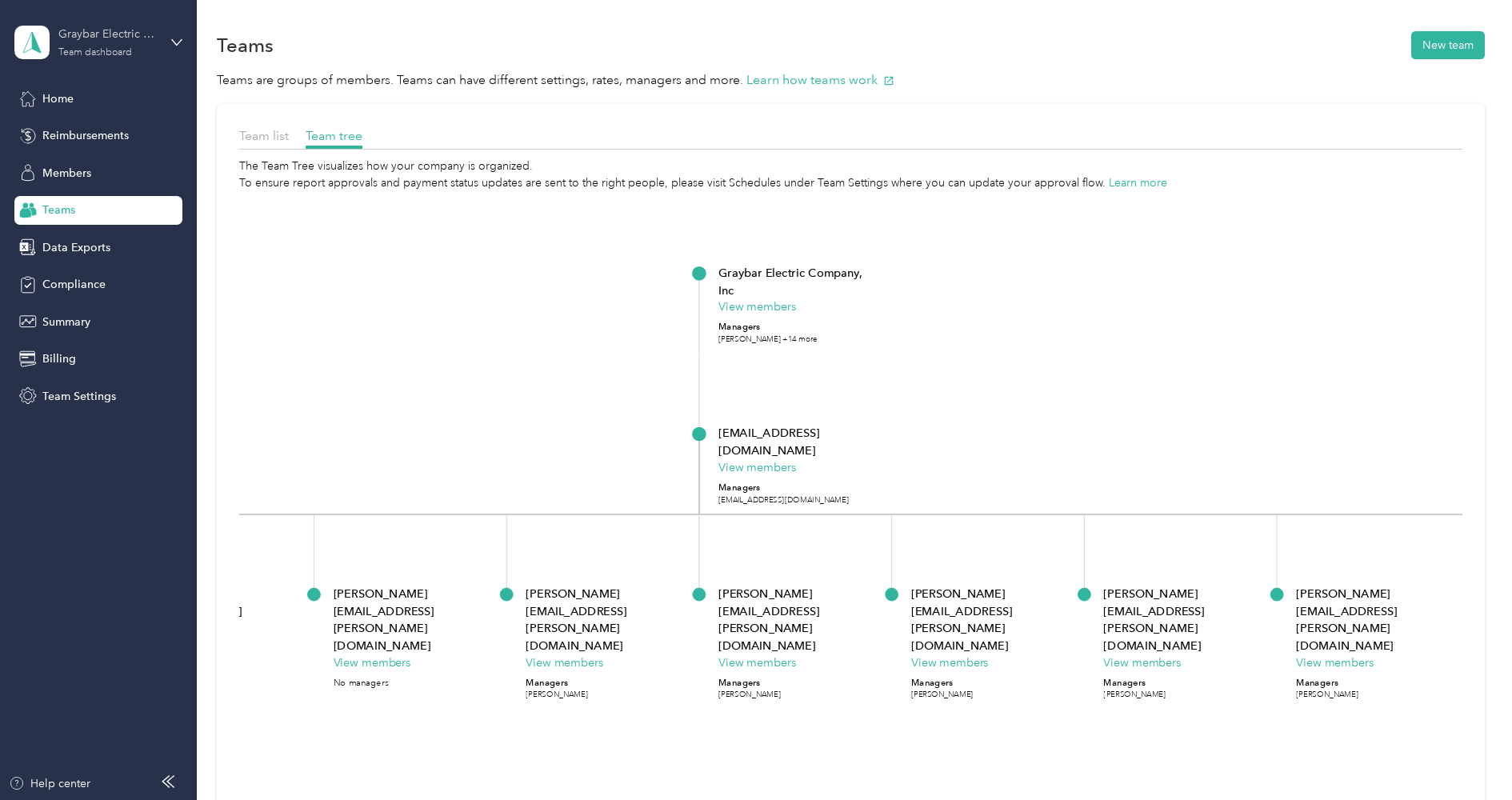
click at [111, 34] on div "Graybar Electric Company, Inc" at bounding box center [108, 33] width 100 height 17
click at [82, 204] on div "Log out" at bounding box center [60, 204] width 61 height 17
